Goal: Task Accomplishment & Management: Manage account settings

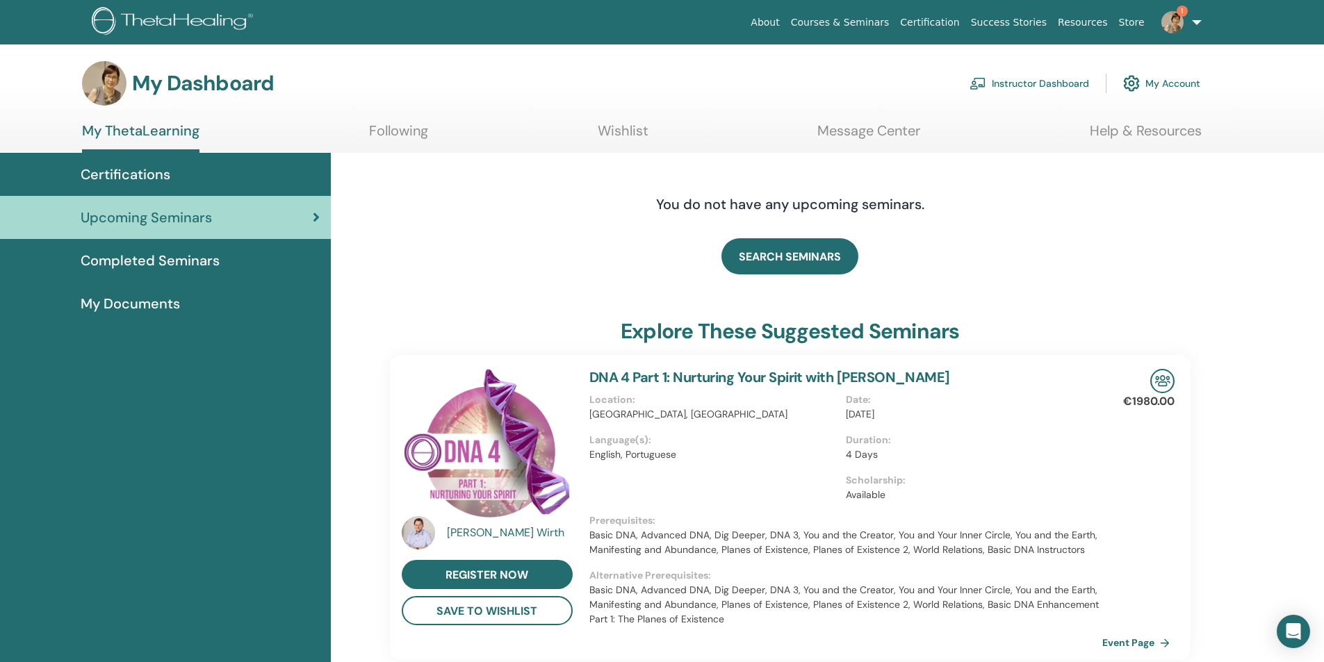
click at [1062, 82] on link "Instructor Dashboard" at bounding box center [1028, 83] width 119 height 31
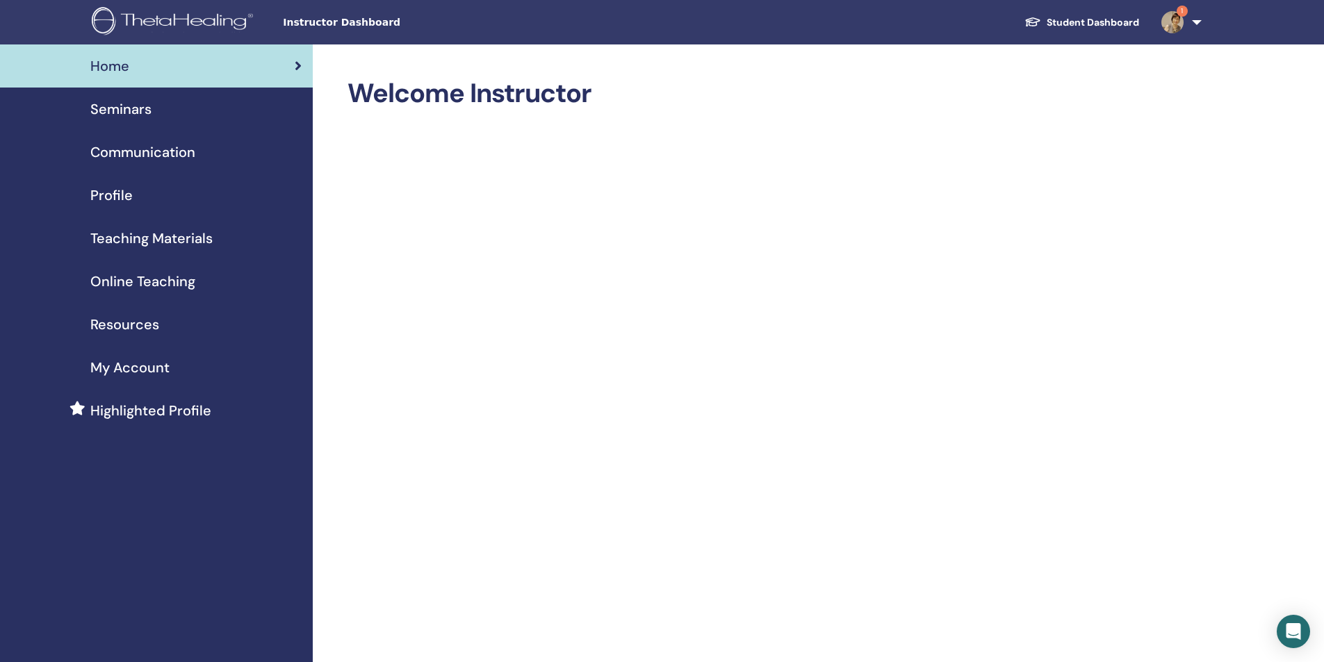
click at [135, 108] on span "Seminars" at bounding box center [120, 109] width 61 height 21
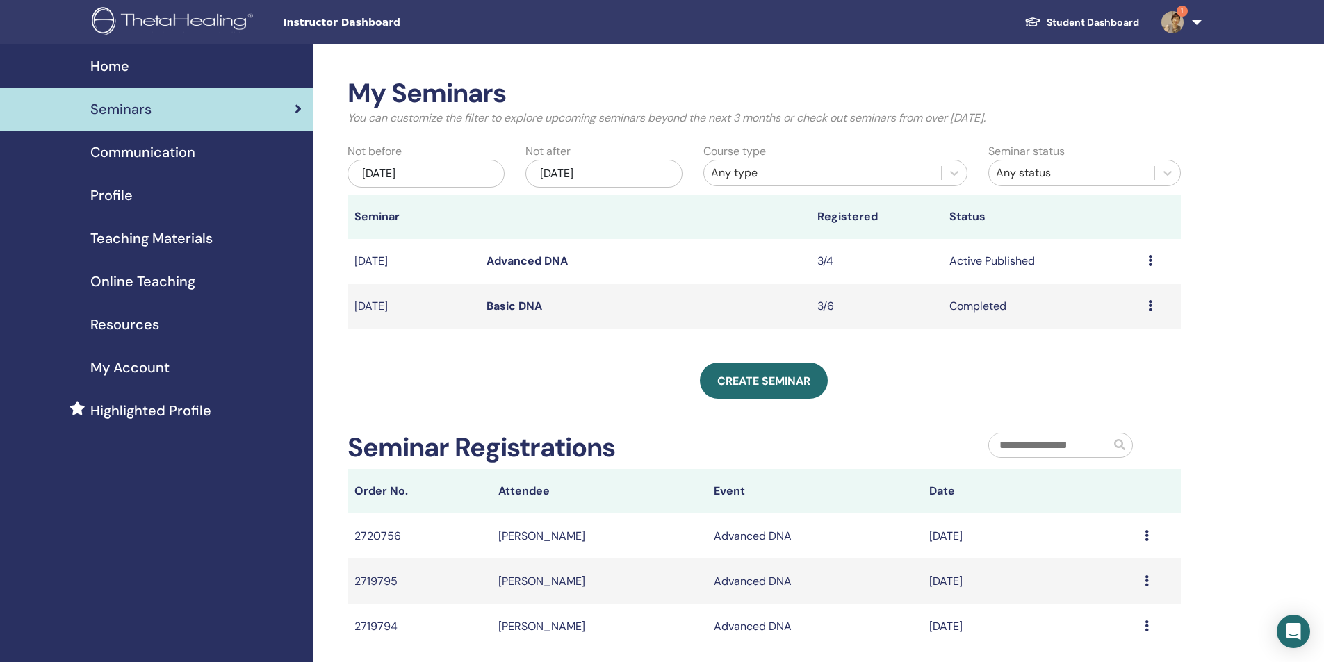
click at [529, 257] on link "Advanced DNA" at bounding box center [526, 261] width 81 height 15
click at [1150, 260] on icon at bounding box center [1150, 260] width 4 height 11
click at [1103, 310] on link "Attendees" at bounding box center [1111, 313] width 53 height 15
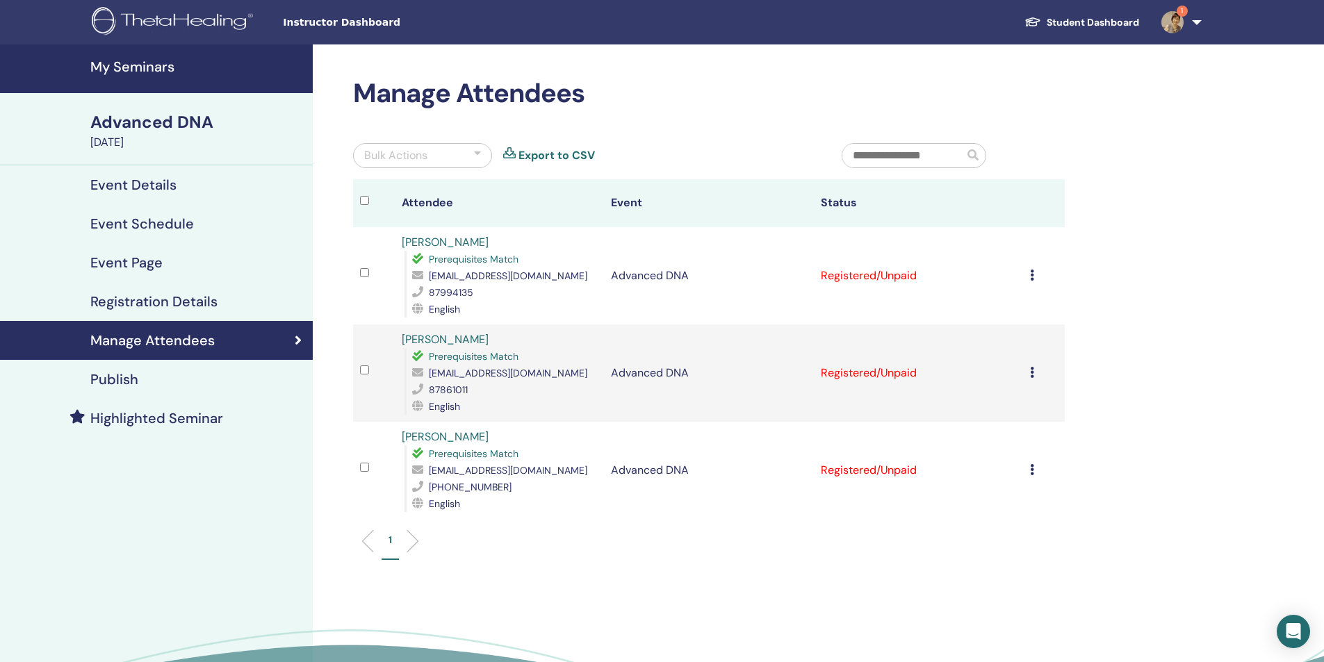
click at [1032, 278] on icon at bounding box center [1032, 275] width 4 height 11
click at [999, 327] on p "Mark as Paid" at bounding box center [1015, 331] width 110 height 17
click at [1034, 370] on div "Cancel Registration Do not auto-certify Mark as Paid Mark as Unpaid Mark as Abs…" at bounding box center [1044, 373] width 28 height 17
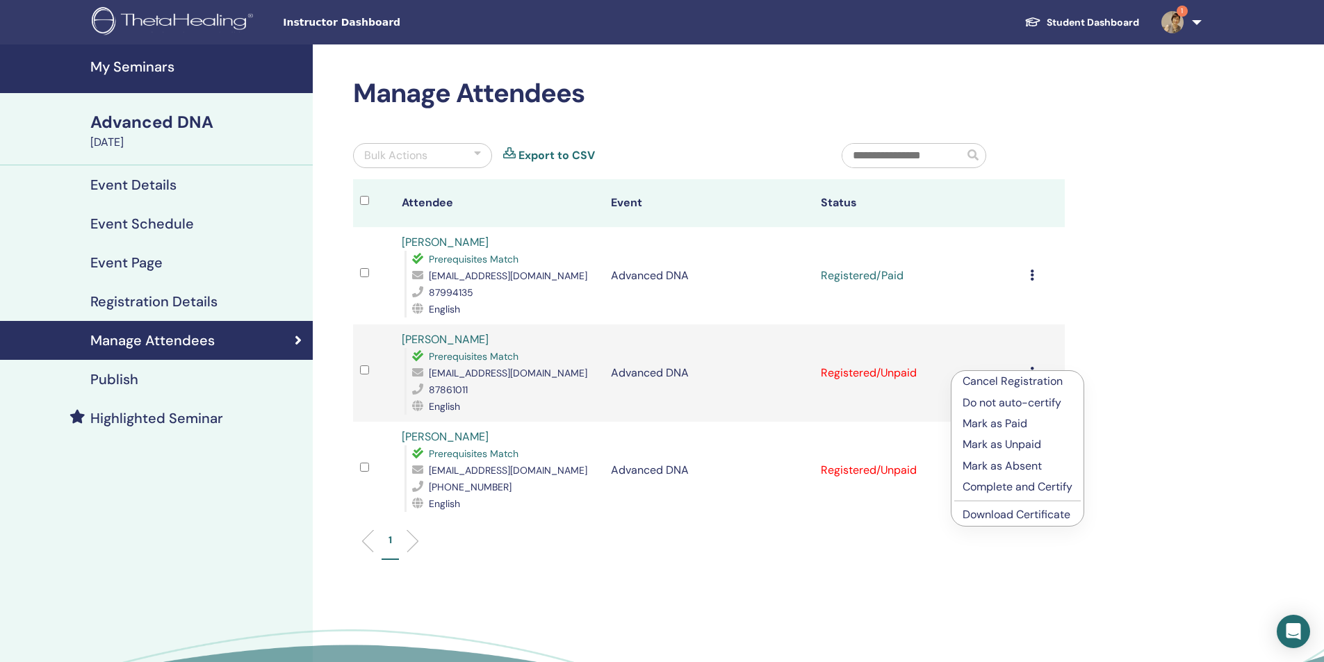
click at [1013, 422] on p "Mark as Paid" at bounding box center [1017, 423] width 110 height 17
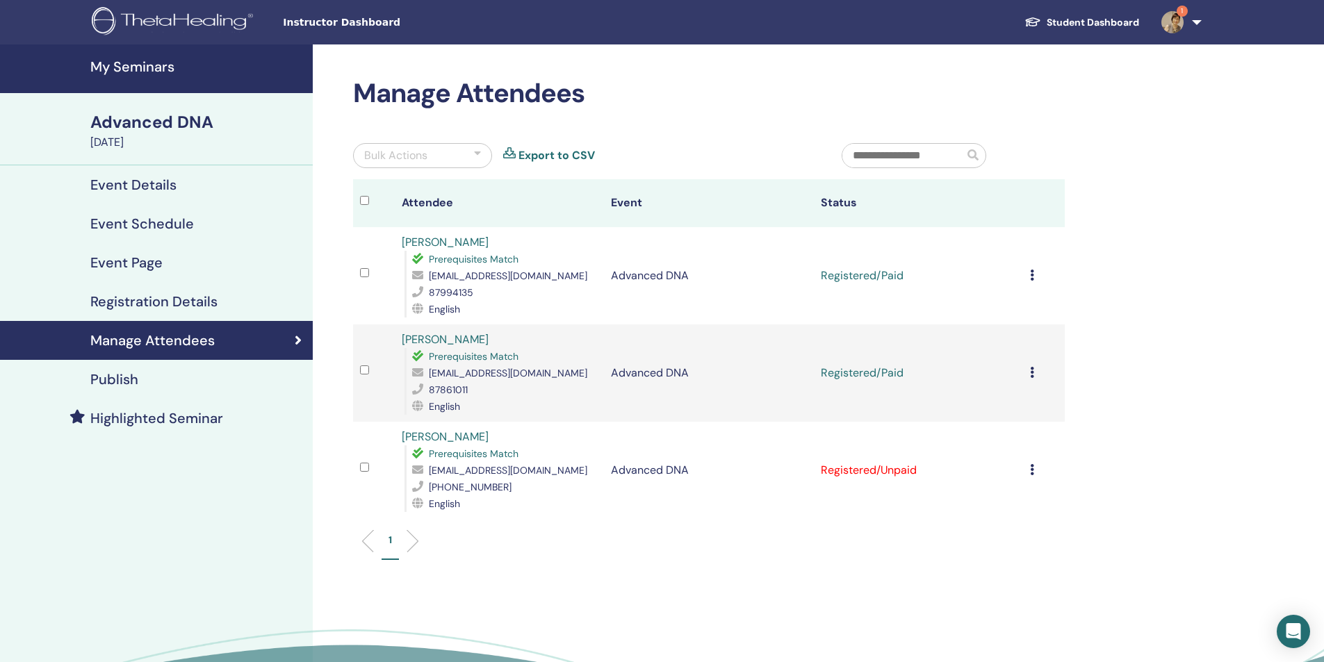
click at [1031, 468] on icon at bounding box center [1032, 469] width 4 height 11
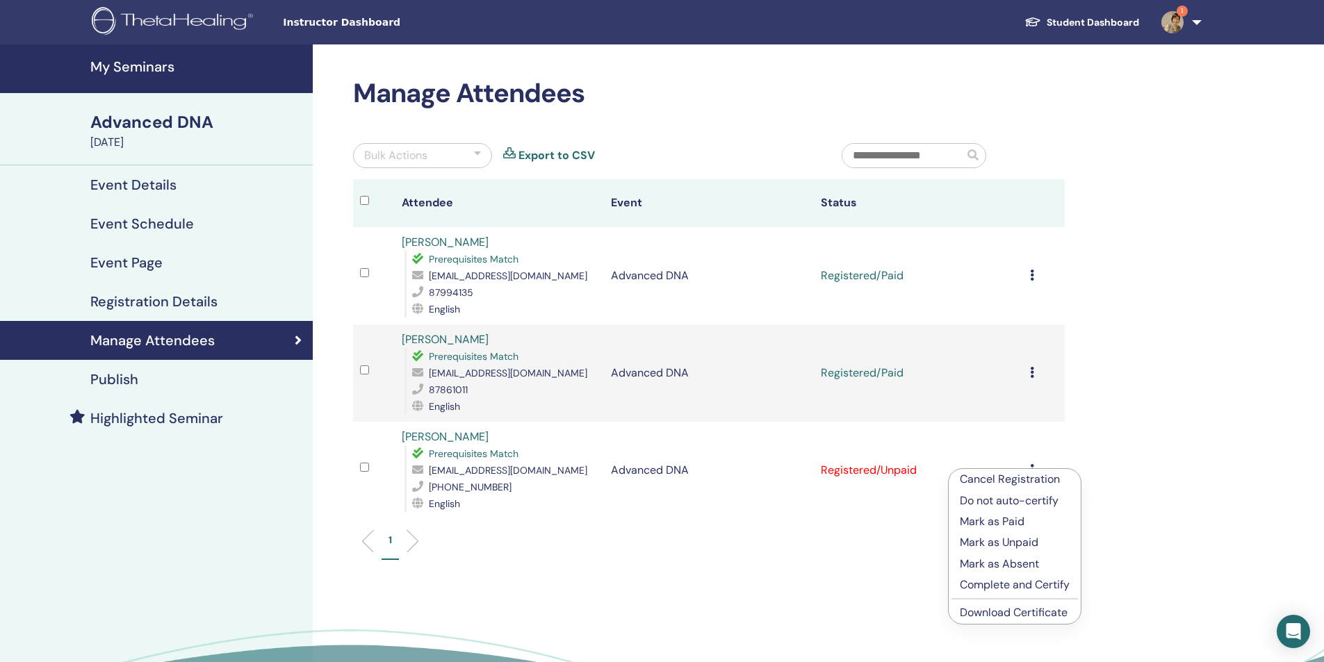
click at [1017, 520] on p "Mark as Paid" at bounding box center [1014, 521] width 110 height 17
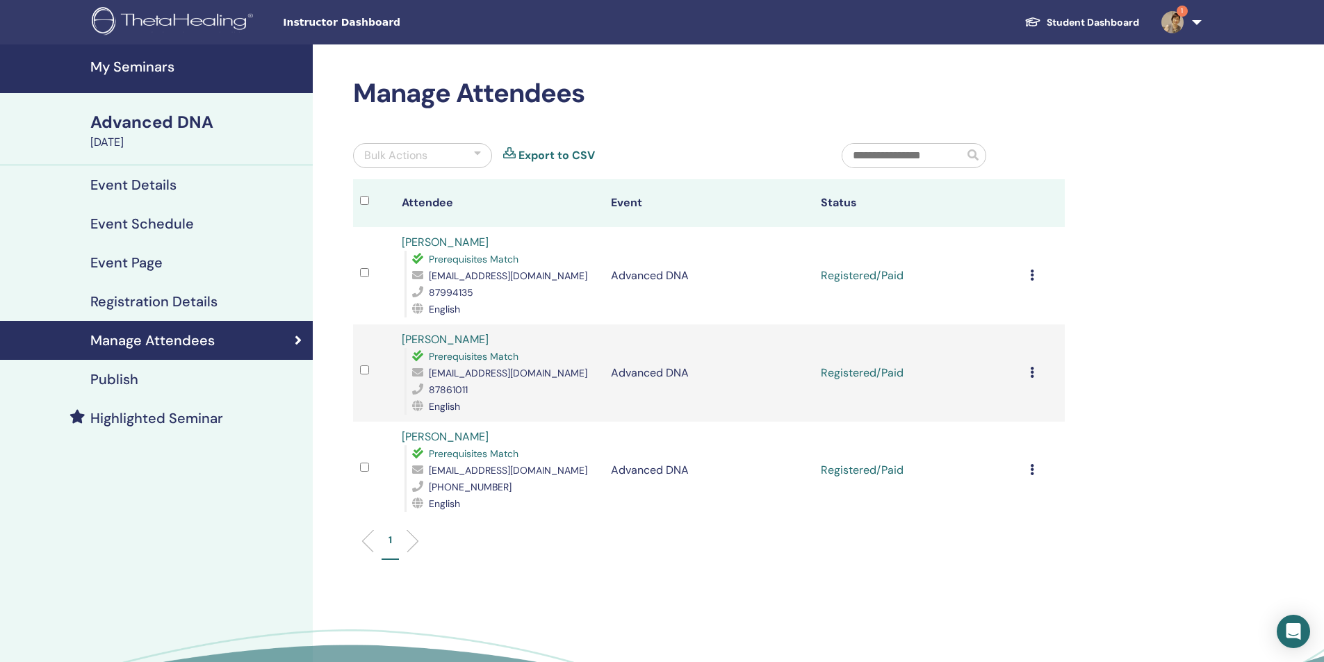
click at [1028, 277] on td "Cancel Registration Do not auto-certify Mark as Paid Mark as Unpaid Mark as Abs…" at bounding box center [1044, 275] width 42 height 97
click at [1028, 275] on td "Cancel Registration Do not auto-certify Mark as Paid Mark as Unpaid Mark as Abs…" at bounding box center [1044, 275] width 42 height 97
click at [1037, 270] on div "Cancel Registration Do not auto-certify Mark as Paid Mark as Unpaid Mark as Abs…" at bounding box center [1044, 275] width 28 height 17
click at [1037, 413] on link "Download Certificate" at bounding box center [1020, 414] width 108 height 15
click at [1032, 373] on icon at bounding box center [1032, 372] width 4 height 11
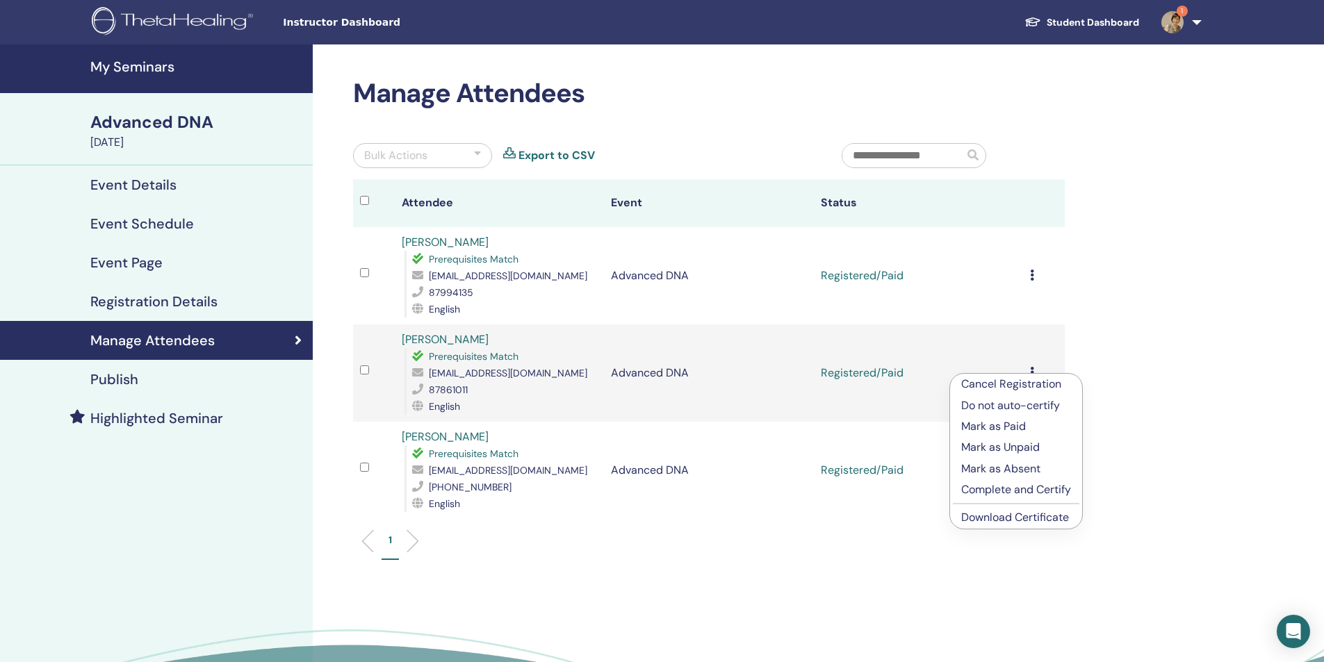
click at [1017, 517] on link "Download Certificate" at bounding box center [1015, 517] width 108 height 15
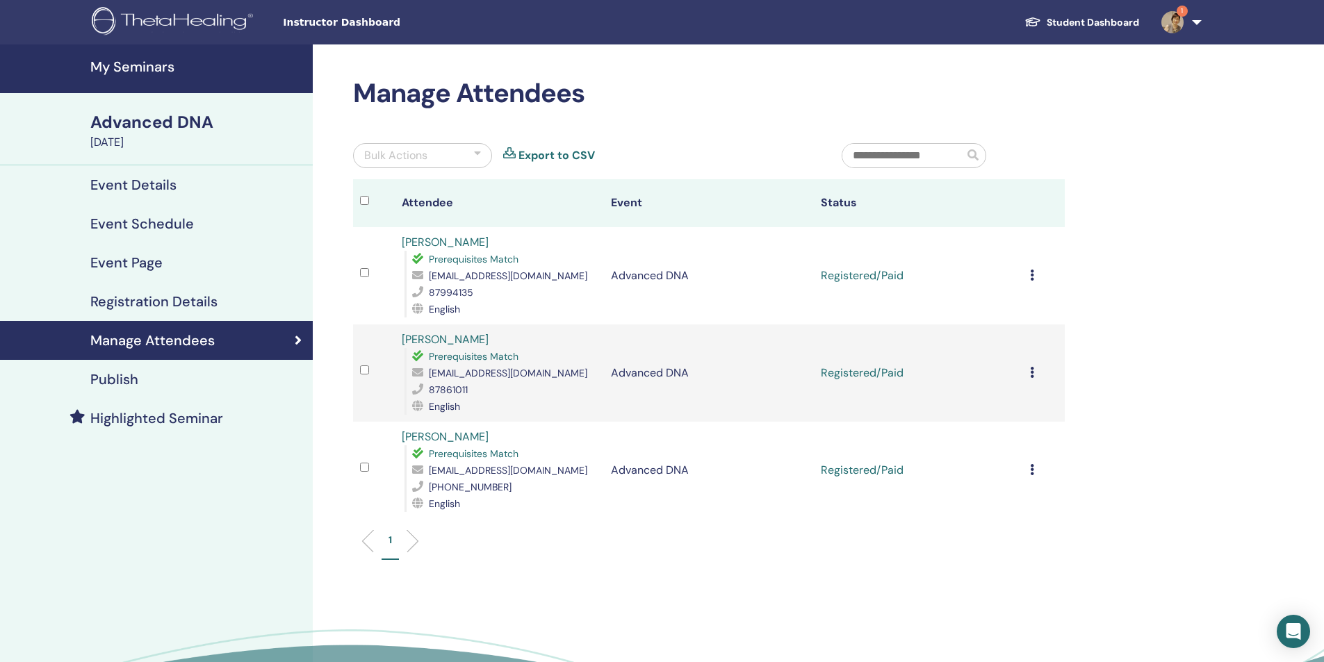
click at [1033, 471] on icon at bounding box center [1032, 469] width 4 height 11
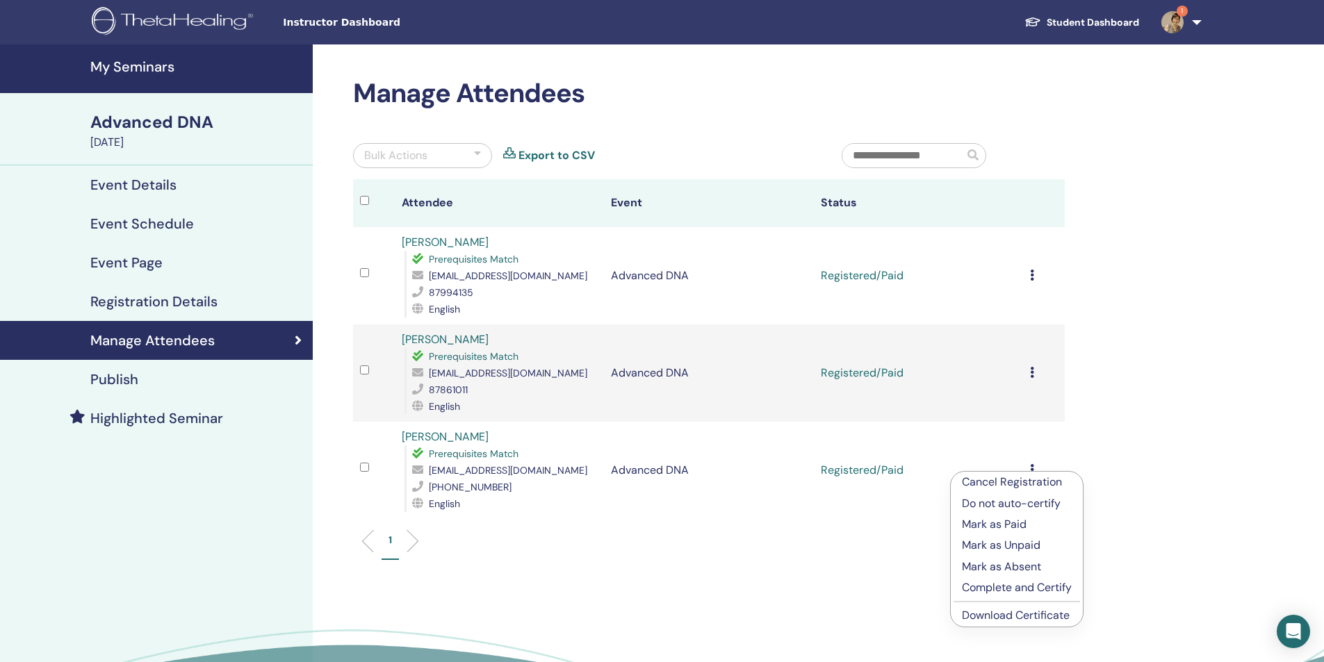
click at [1026, 614] on link "Download Certificate" at bounding box center [1016, 615] width 108 height 15
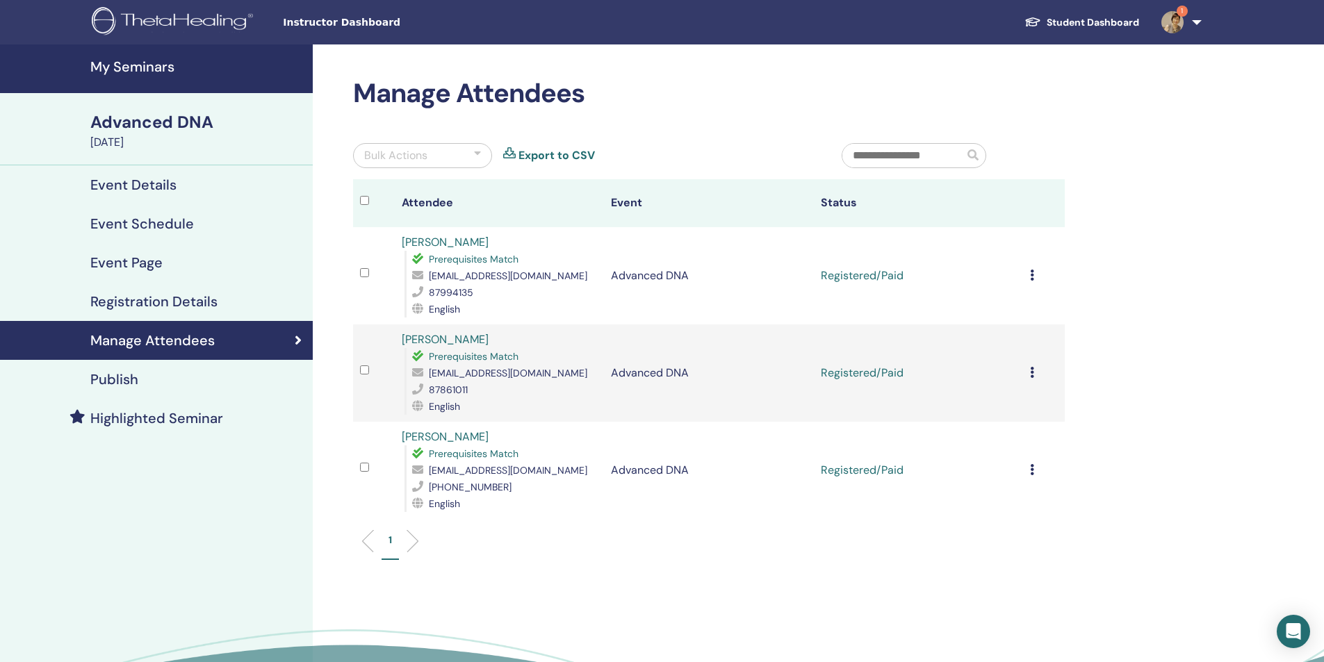
click at [1183, 17] on span "1" at bounding box center [1171, 21] width 33 height 11
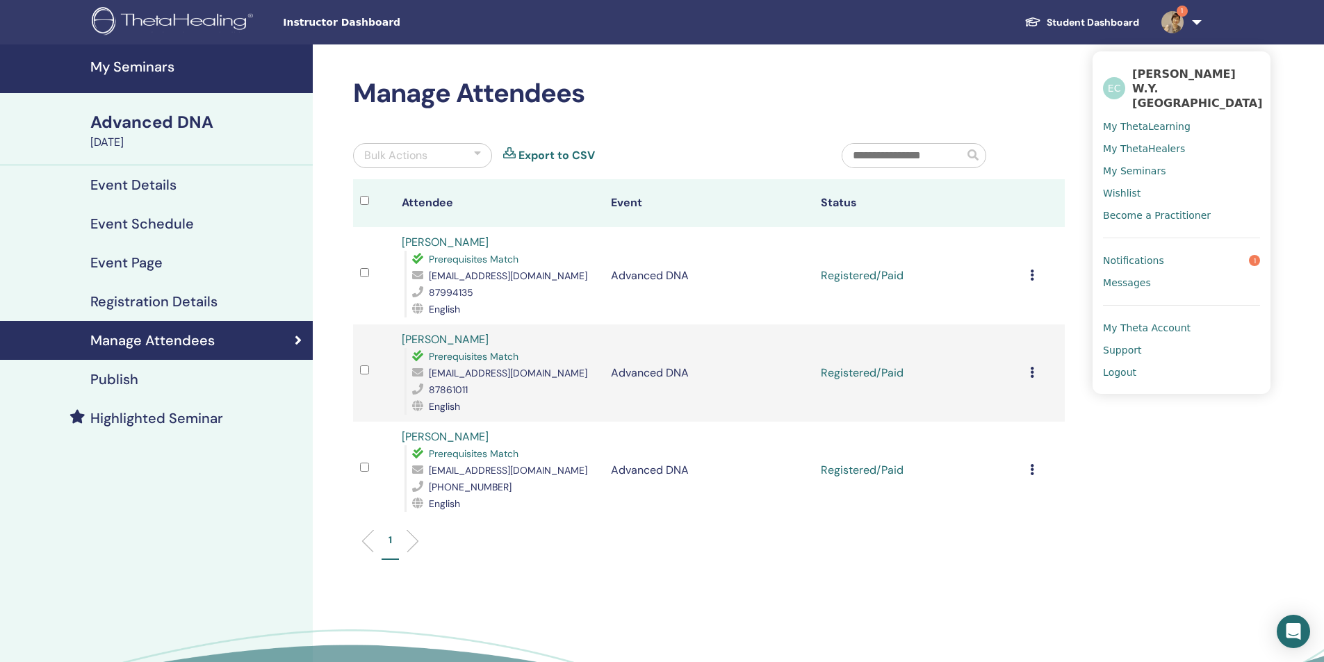
click at [1119, 366] on span "Logout" at bounding box center [1119, 372] width 33 height 13
